Goal: Task Accomplishment & Management: Manage account settings

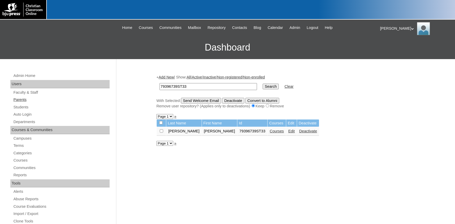
drag, startPoint x: 23, startPoint y: 99, endPoint x: 45, endPoint y: 101, distance: 21.5
click at [24, 99] on link "Parents" at bounding box center [61, 100] width 97 height 6
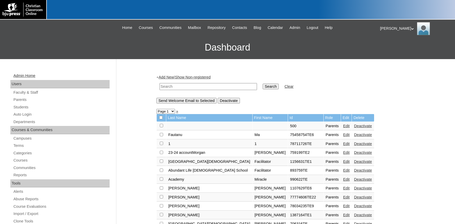
drag, startPoint x: 0, startPoint y: 0, endPoint x: 67, endPoint y: 79, distance: 103.7
click at [159, 83] on input "text" at bounding box center [207, 86] width 97 height 7
type input "[PERSON_NAME]"
click at [263, 84] on input "Search" at bounding box center [271, 87] width 16 height 6
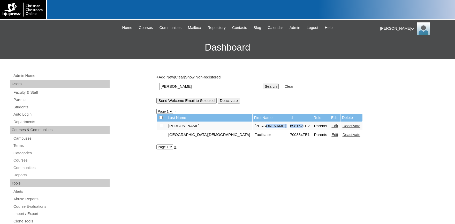
drag, startPoint x: 265, startPoint y: 128, endPoint x: 251, endPoint y: 128, distance: 14.2
click at [248, 127] on tr "Erickson Sarah 698152TE2 Parents Edit Deactivate" at bounding box center [260, 126] width 206 height 9
copy tr "698152"
click at [23, 107] on link "Students" at bounding box center [61, 107] width 97 height 6
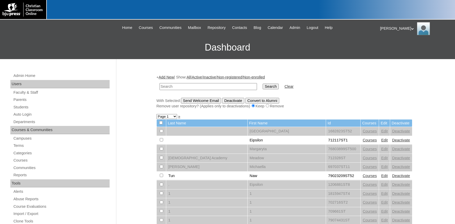
click at [179, 85] on input "text" at bounding box center [207, 86] width 97 height 7
drag, startPoint x: 169, startPoint y: 86, endPoint x: 53, endPoint y: 78, distance: 116.5
click at [159, 83] on input "698152" at bounding box center [207, 86] width 97 height 7
type input "698152"
click at [263, 84] on input "Search" at bounding box center [271, 87] width 16 height 6
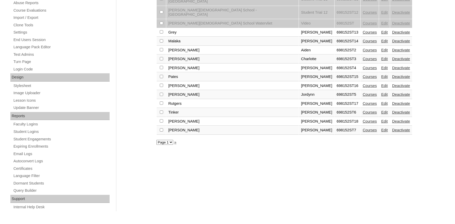
scroll to position [26, 0]
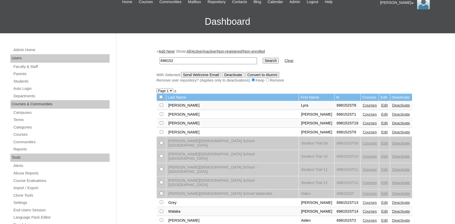
click at [162, 106] on input "checkbox" at bounding box center [161, 105] width 3 height 3
checkbox input "true"
click at [163, 107] on input "checkbox" at bounding box center [161, 105] width 3 height 3
checkbox input "true"
click at [162, 107] on input "checkbox" at bounding box center [161, 105] width 3 height 3
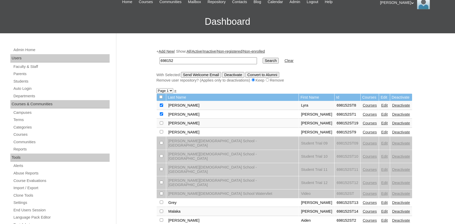
checkbox input "true"
click at [161, 107] on input "checkbox" at bounding box center [161, 105] width 3 height 3
checkbox input "true"
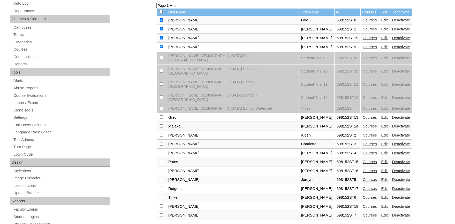
click at [363, 47] on link "Courses" at bounding box center [370, 47] width 14 height 4
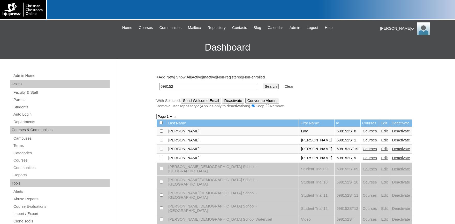
scroll to position [85, 0]
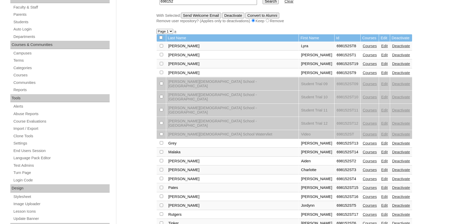
click at [161, 48] on input "checkbox" at bounding box center [161, 45] width 3 height 3
checkbox input "true"
click at [162, 48] on input "checkbox" at bounding box center [161, 45] width 3 height 3
checkbox input "true"
drag, startPoint x: 162, startPoint y: 66, endPoint x: 162, endPoint y: 73, distance: 6.2
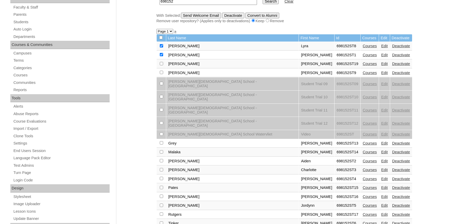
click at [162, 48] on input "checkbox" at bounding box center [161, 45] width 3 height 3
checkbox input "true"
click at [162, 48] on input "checkbox" at bounding box center [161, 45] width 3 height 3
checkbox input "true"
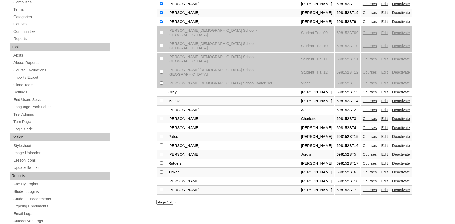
scroll to position [142, 0]
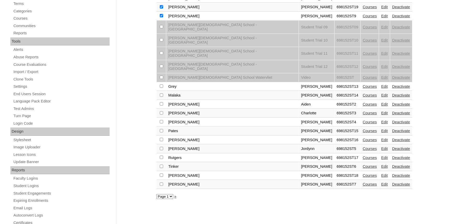
checkbox input "true"
click at [163, 100] on td at bounding box center [161, 104] width 9 height 9
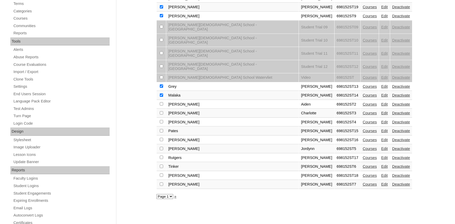
checkbox input "true"
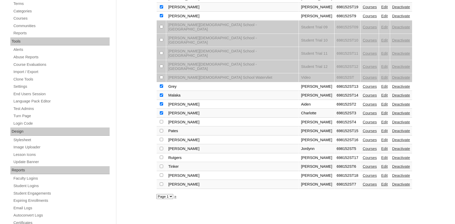
checkbox input "true"
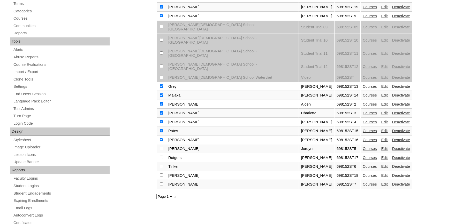
checkbox input "true"
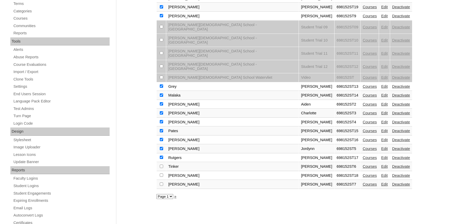
checkbox input "true"
drag, startPoint x: 162, startPoint y: 162, endPoint x: 163, endPoint y: 168, distance: 6.3
checkbox input "true"
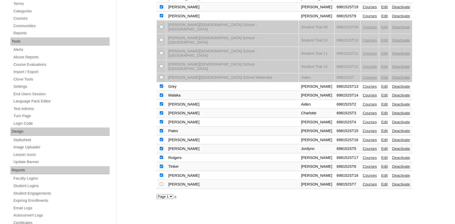
checkbox input "true"
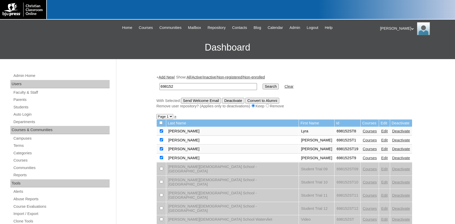
click at [200, 103] on input "Send Welcome Email" at bounding box center [201, 101] width 40 height 6
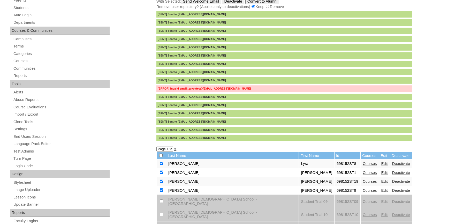
scroll to position [242, 0]
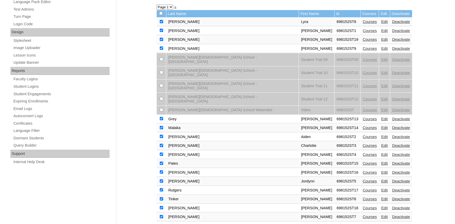
click at [381, 162] on link "Edit" at bounding box center [384, 164] width 6 height 4
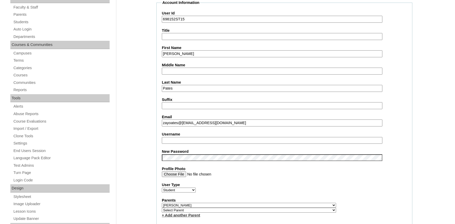
click at [171, 122] on input "zayoates@[EMAIL_ADDRESS][DOMAIN_NAME]" at bounding box center [272, 123] width 220 height 7
click at [193, 121] on input "zaypates@gcs@patriots.com" at bounding box center [272, 123] width 220 height 7
click at [170, 124] on input "zaypates@gcspatriots.com" at bounding box center [272, 123] width 220 height 7
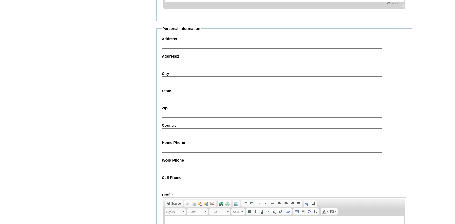
scroll to position [570, 0]
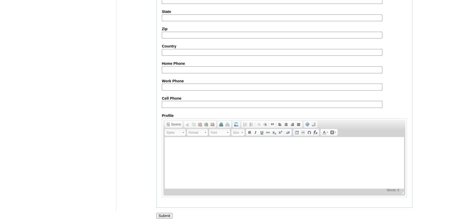
type input "zaypates@gcspatriots.com"
click at [164, 216] on input "Submit" at bounding box center [164, 216] width 16 height 6
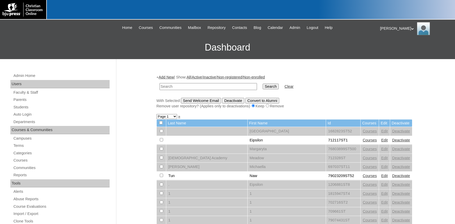
click at [169, 87] on input "text" at bounding box center [207, 86] width 97 height 7
click at [170, 87] on input "z" at bounding box center [207, 86] width 97 height 7
type input "zayden"
click at [263, 84] on input "Search" at bounding box center [271, 87] width 16 height 6
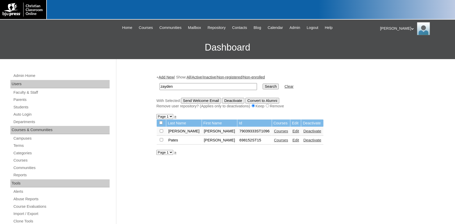
click at [162, 133] on input "checkbox" at bounding box center [161, 130] width 3 height 3
checkbox input "true"
click at [206, 102] on input "Send Welcome Email" at bounding box center [201, 101] width 40 height 6
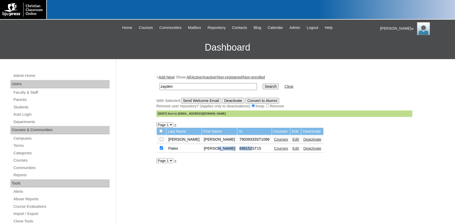
drag, startPoint x: 226, startPoint y: 151, endPoint x: 205, endPoint y: 150, distance: 20.9
click at [206, 150] on tr "Pates Zayden 698152ST15 Courses Edit Deactivate" at bounding box center [240, 148] width 167 height 9
copy tr "698152"
click at [196, 85] on input "zayden" at bounding box center [207, 86] width 97 height 7
drag, startPoint x: 187, startPoint y: 88, endPoint x: 100, endPoint y: 86, distance: 87.4
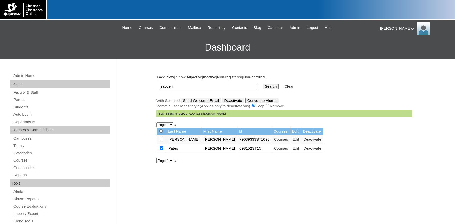
click at [159, 85] on input "zayden" at bounding box center [207, 86] width 97 height 7
paste input "698152"
drag, startPoint x: 168, startPoint y: 86, endPoint x: 65, endPoint y: 70, distance: 105.2
click at [159, 83] on input "698152" at bounding box center [207, 86] width 97 height 7
type input "698152"
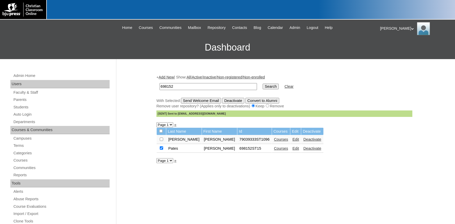
click at [263, 84] on input "Search" at bounding box center [271, 87] width 16 height 6
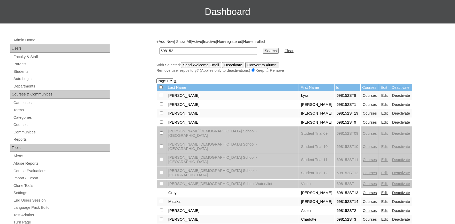
scroll to position [85, 0]
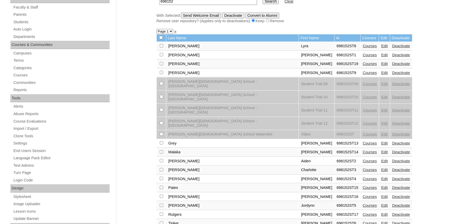
click at [363, 141] on link "Courses" at bounding box center [370, 143] width 14 height 4
